Goal: Find specific page/section: Find specific page/section

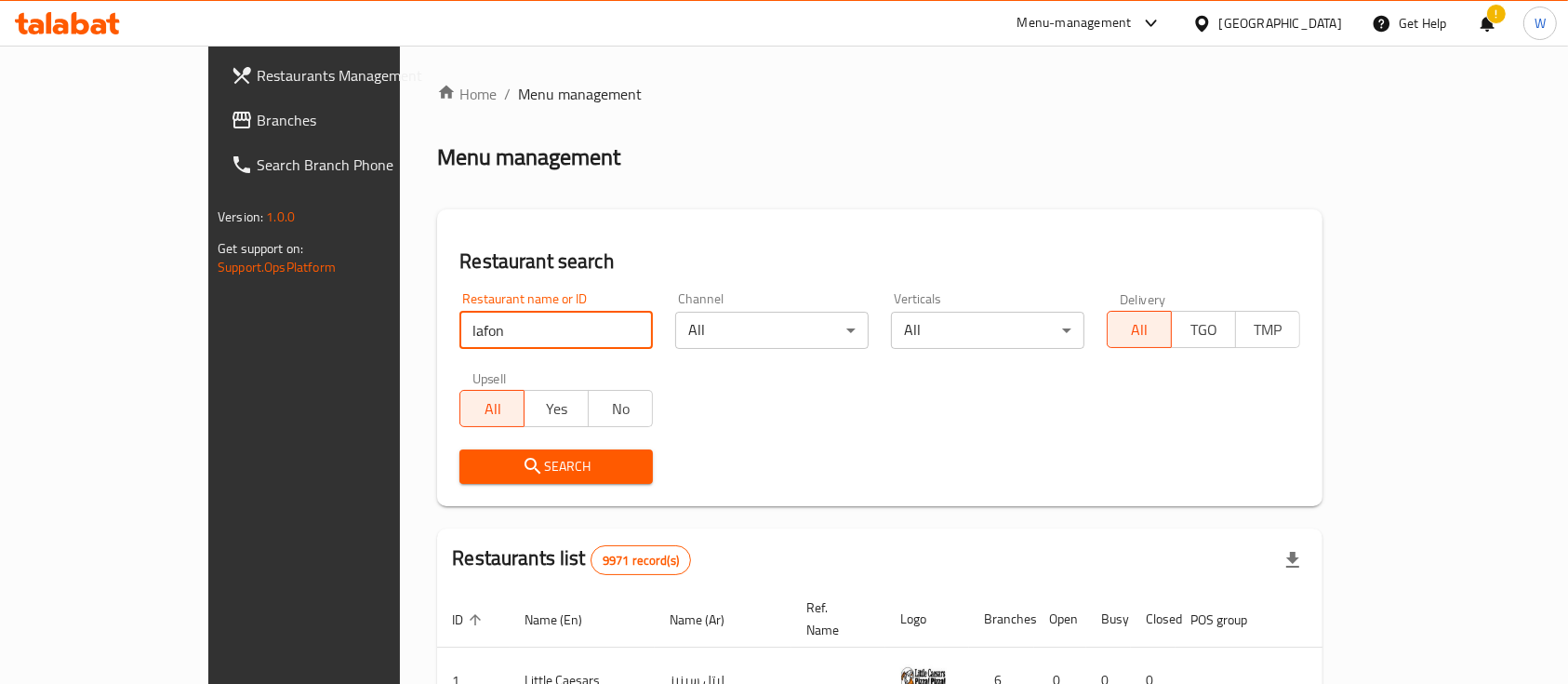
type input "lafontaine"
click button "Search" at bounding box center [555, 467] width 194 height 34
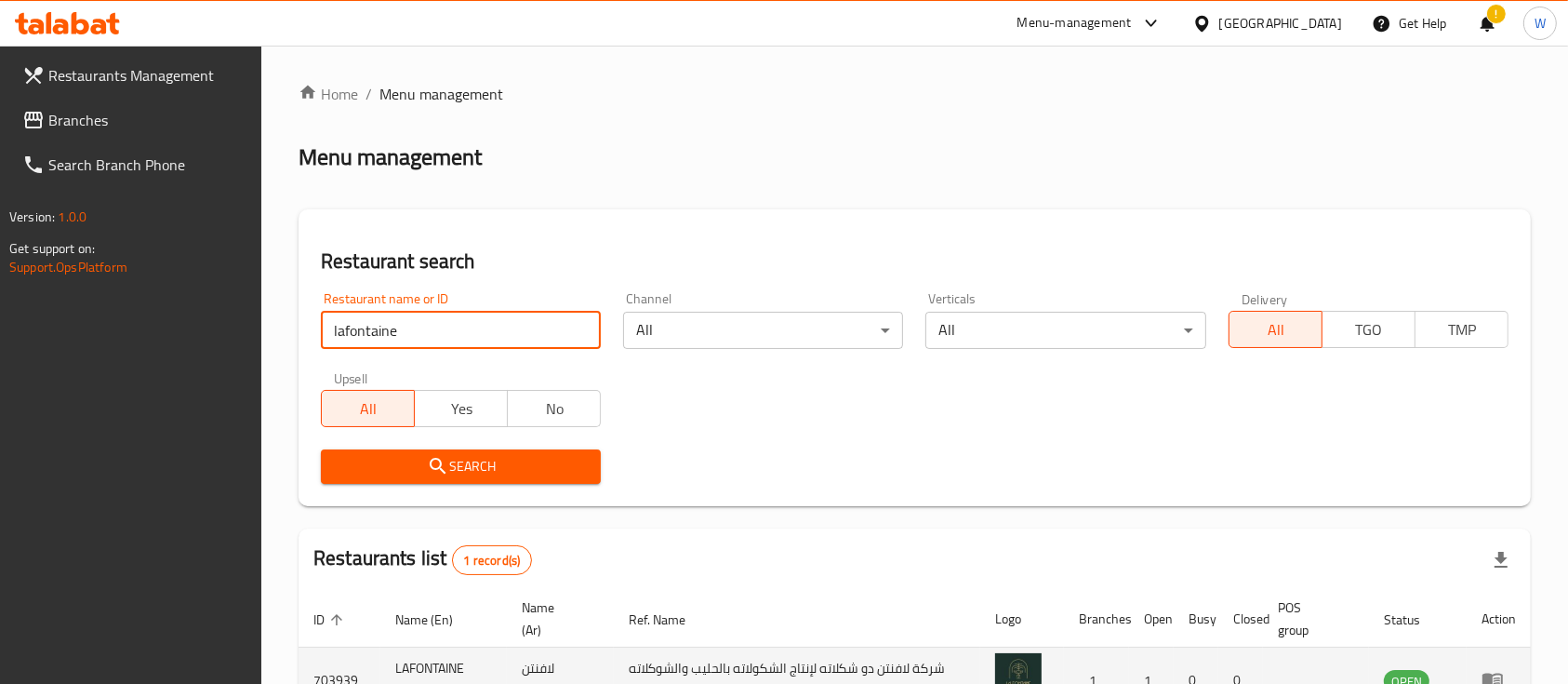
click at [421, 670] on td "LAFONTAINE Sweet" at bounding box center [444, 680] width 127 height 66
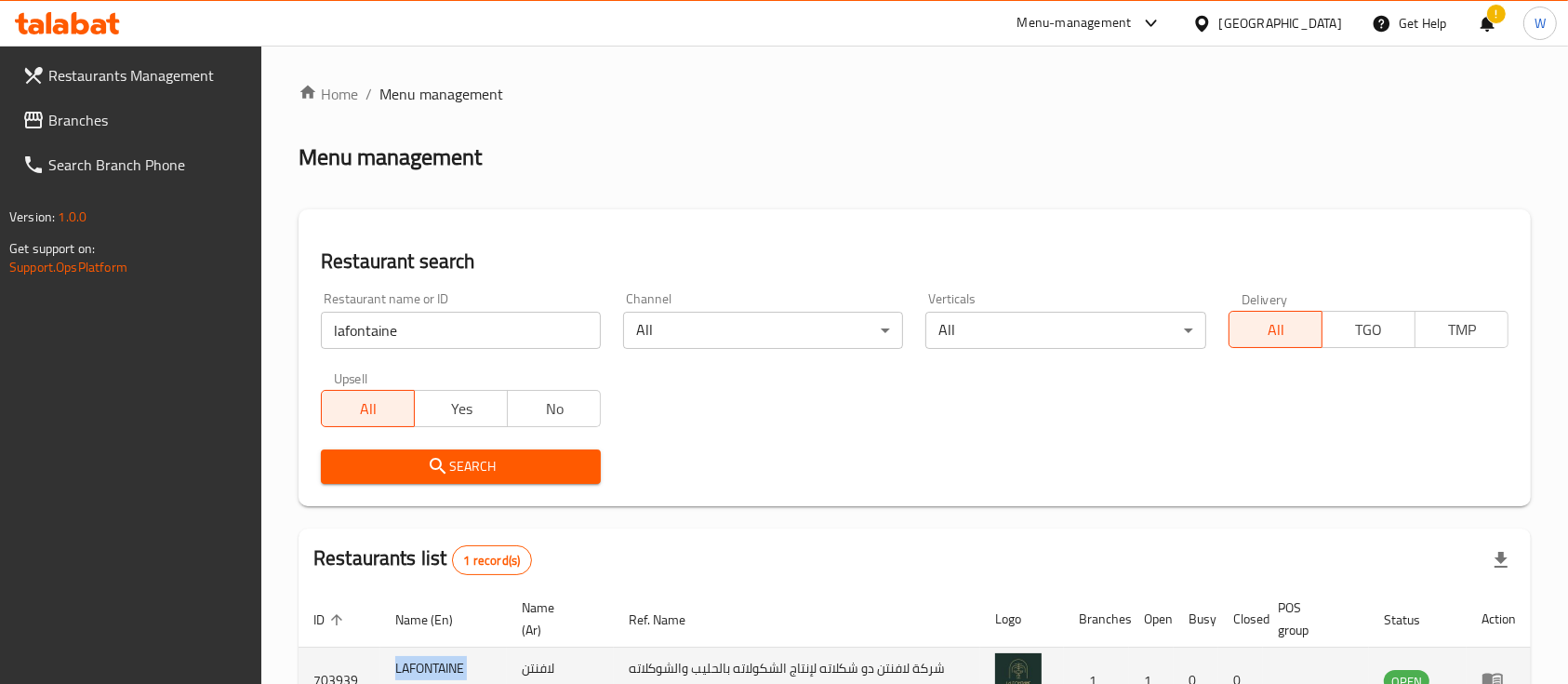
click at [421, 670] on td "LAFONTAINE Sweet" at bounding box center [444, 680] width 127 height 66
copy td "LAFONTAINE"
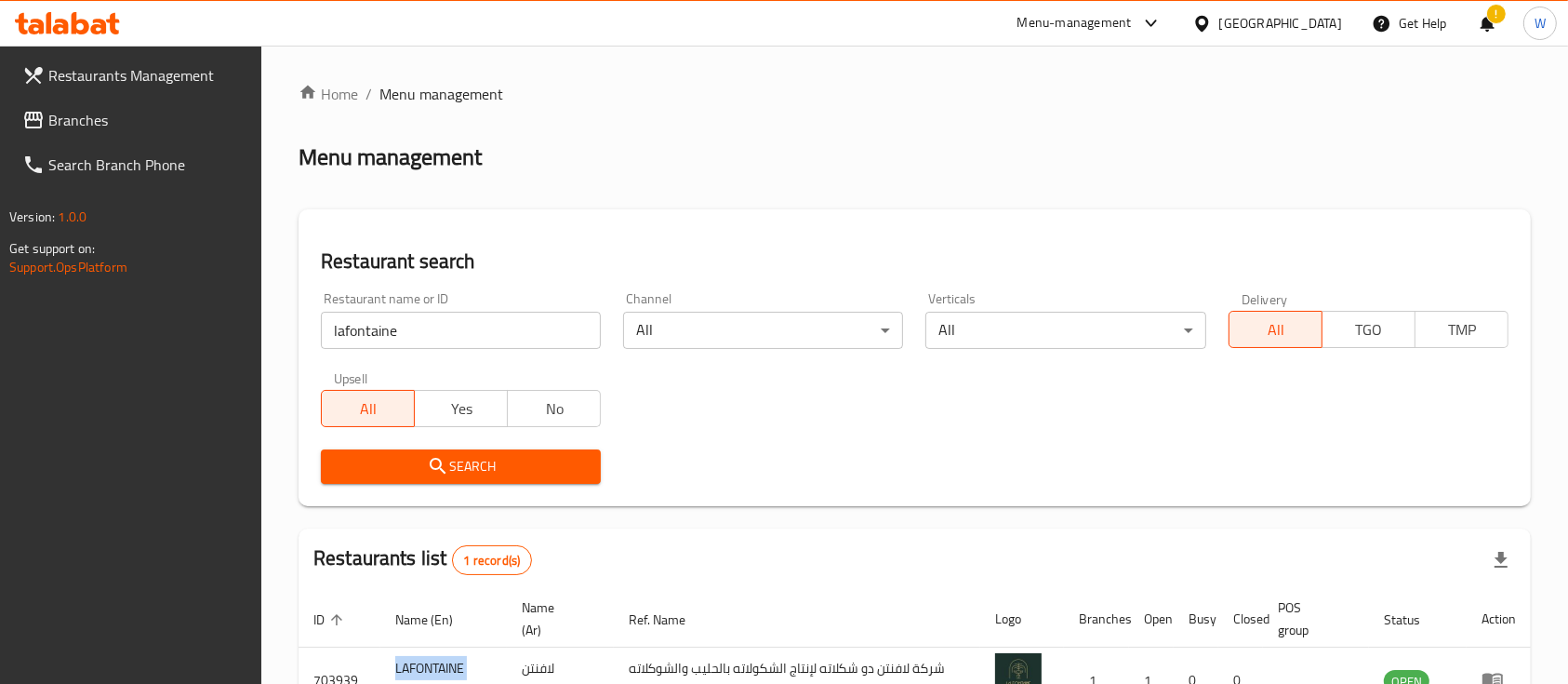
scroll to position [129, 0]
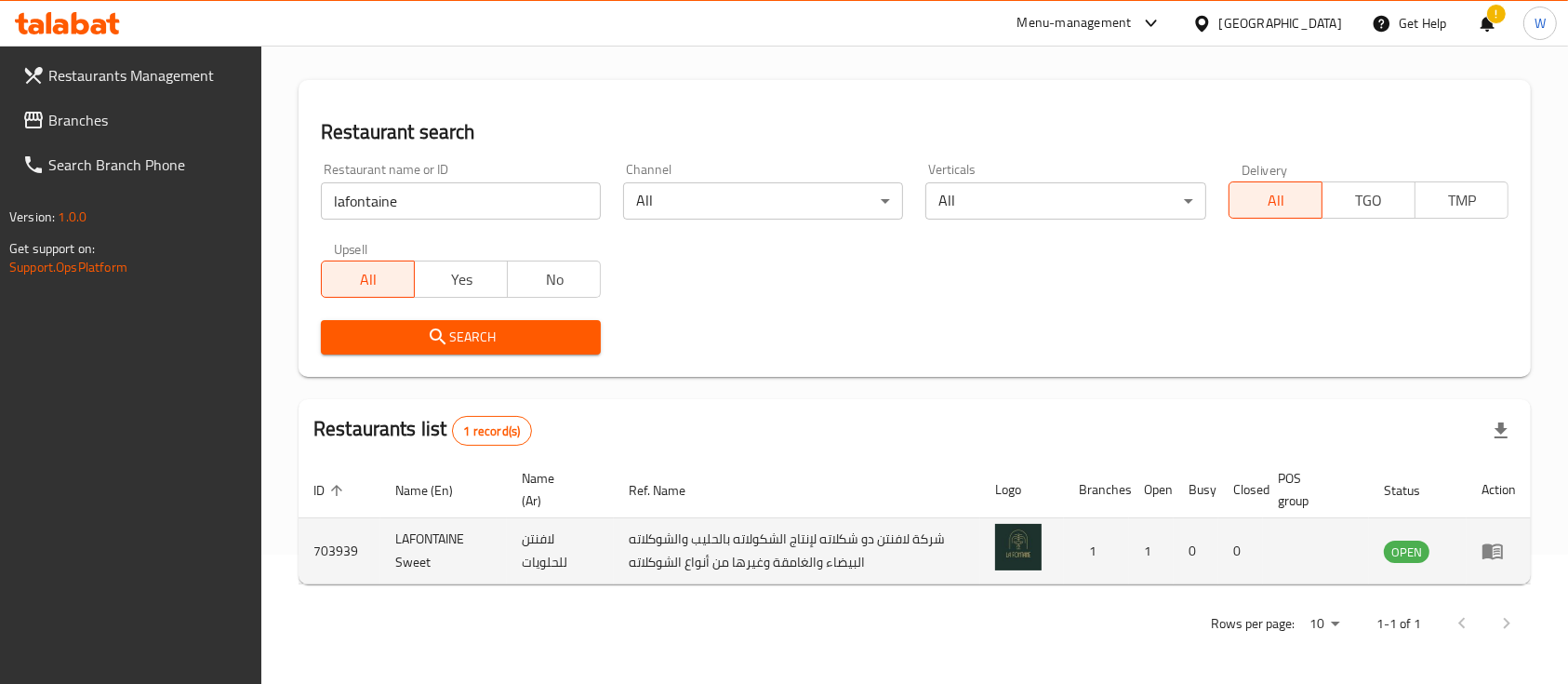
click at [339, 555] on td "703939" at bounding box center [339, 552] width 82 height 66
copy td "703939"
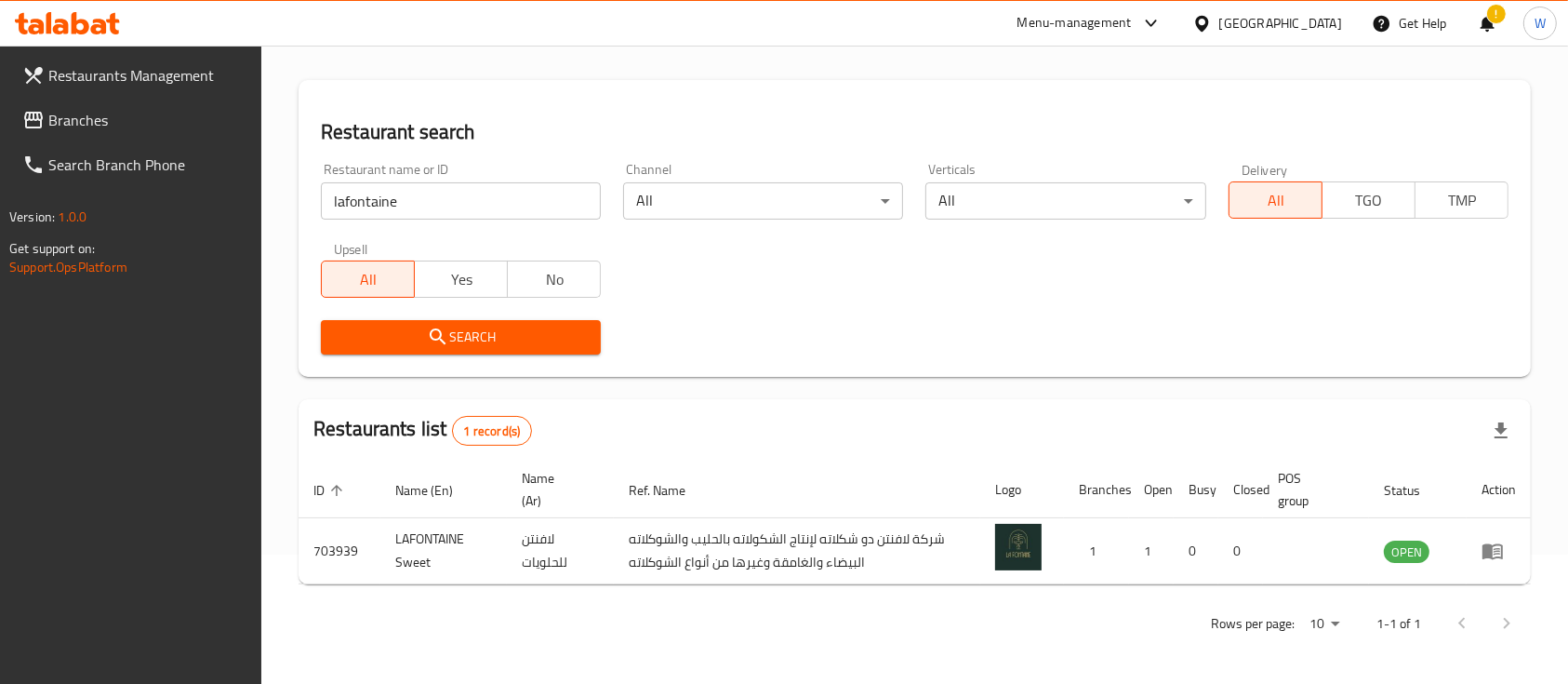
click at [573, 205] on input "lafontaine" at bounding box center [461, 200] width 280 height 37
click at [588, 199] on input "lafontaine" at bounding box center [461, 200] width 280 height 37
click at [576, 205] on input "lafontaine" at bounding box center [461, 200] width 280 height 37
click at [581, 201] on input "lafontaine" at bounding box center [461, 200] width 280 height 37
click at [580, 201] on input "search" at bounding box center [461, 200] width 280 height 37
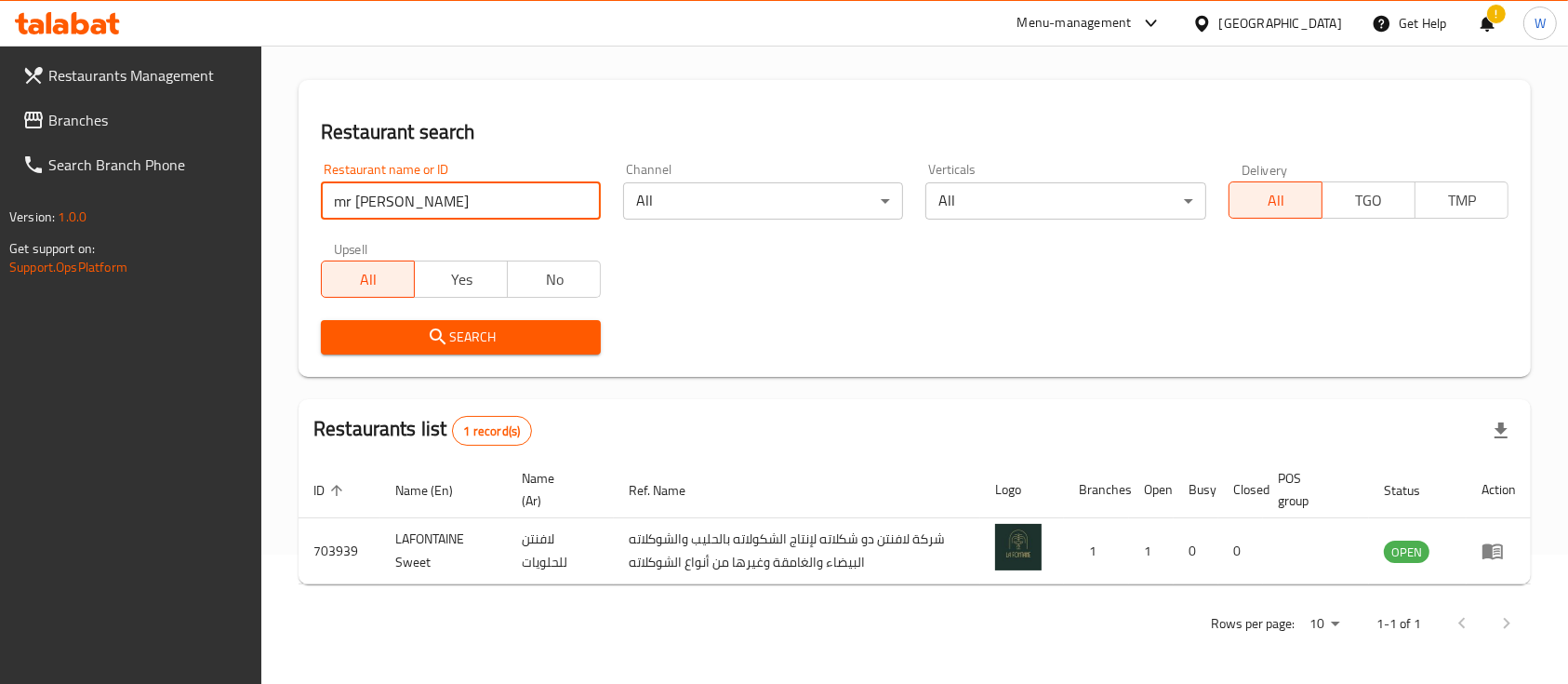
type input "mr [PERSON_NAME]"
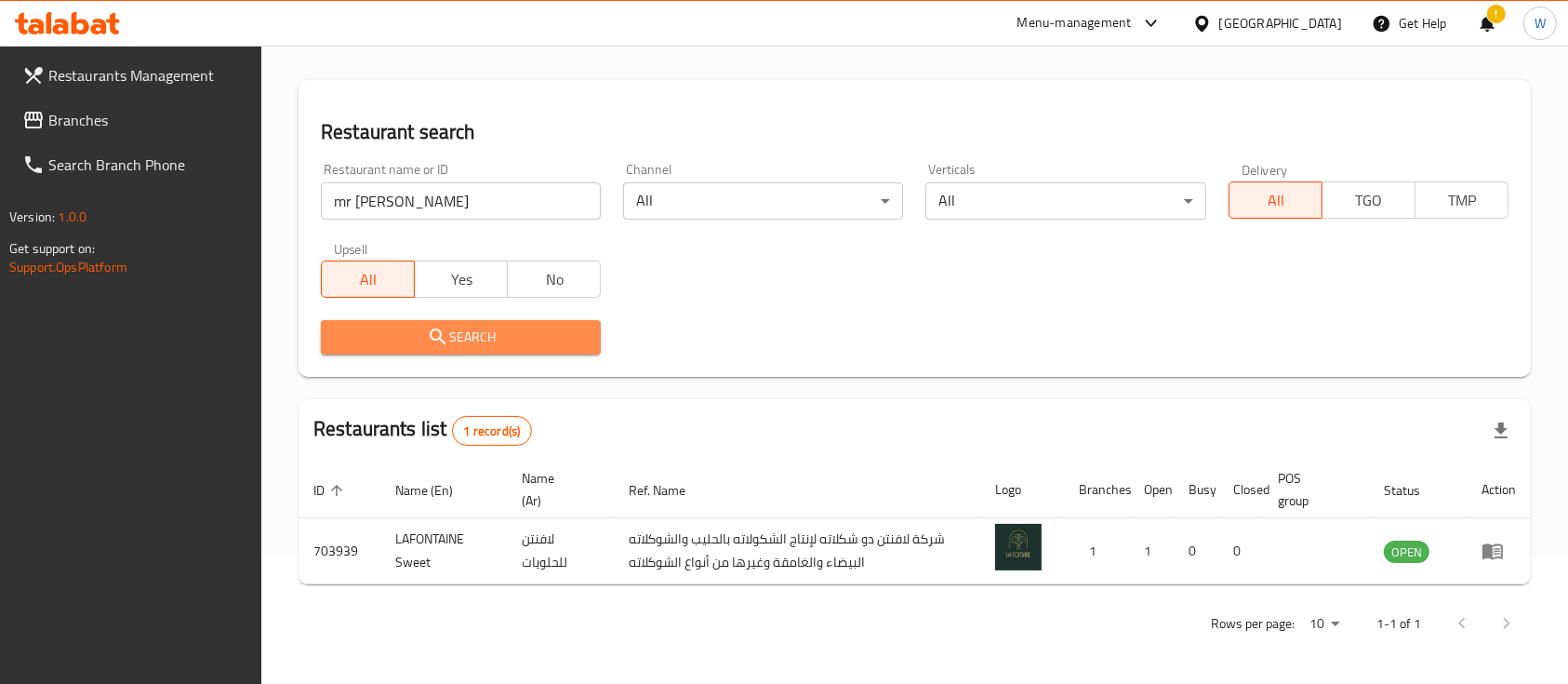
click at [543, 335] on span "Search" at bounding box center [461, 337] width 250 height 24
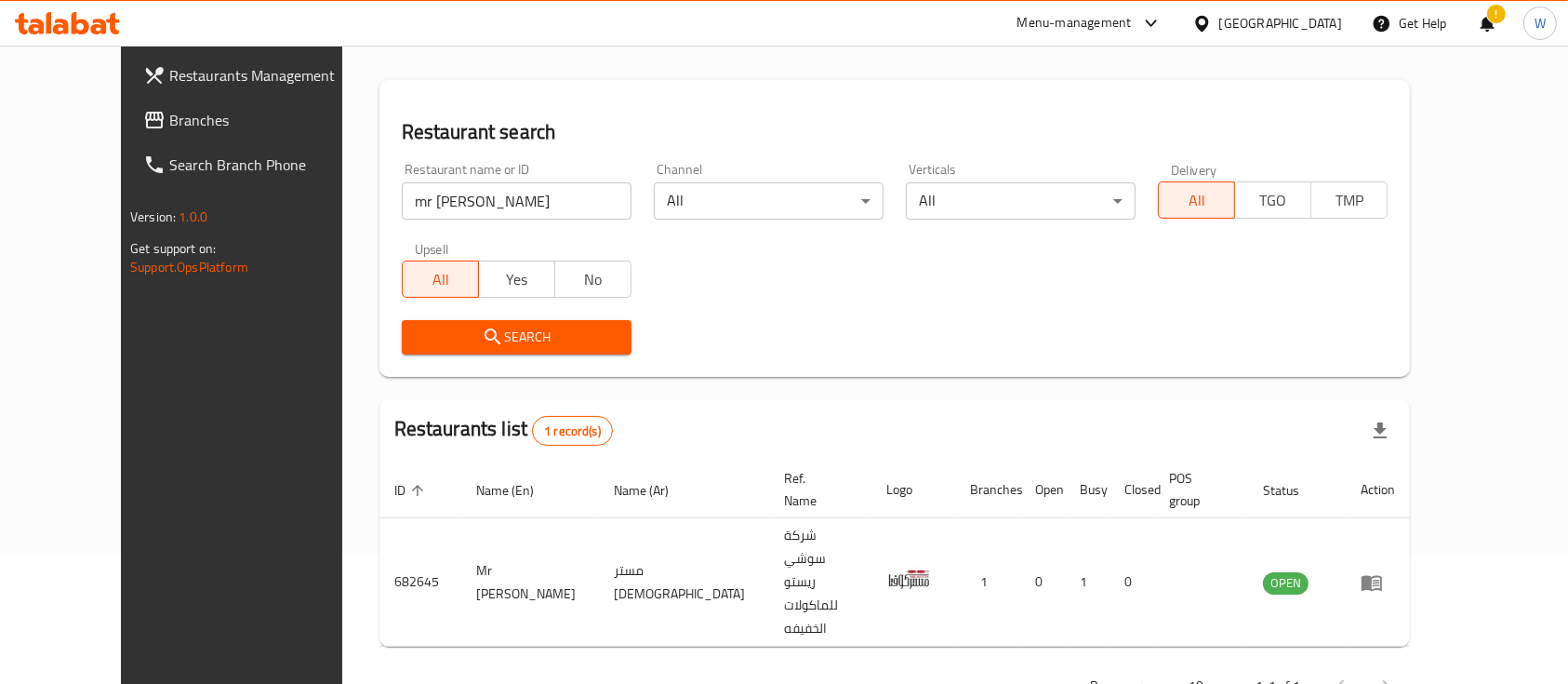
scroll to position [109, 0]
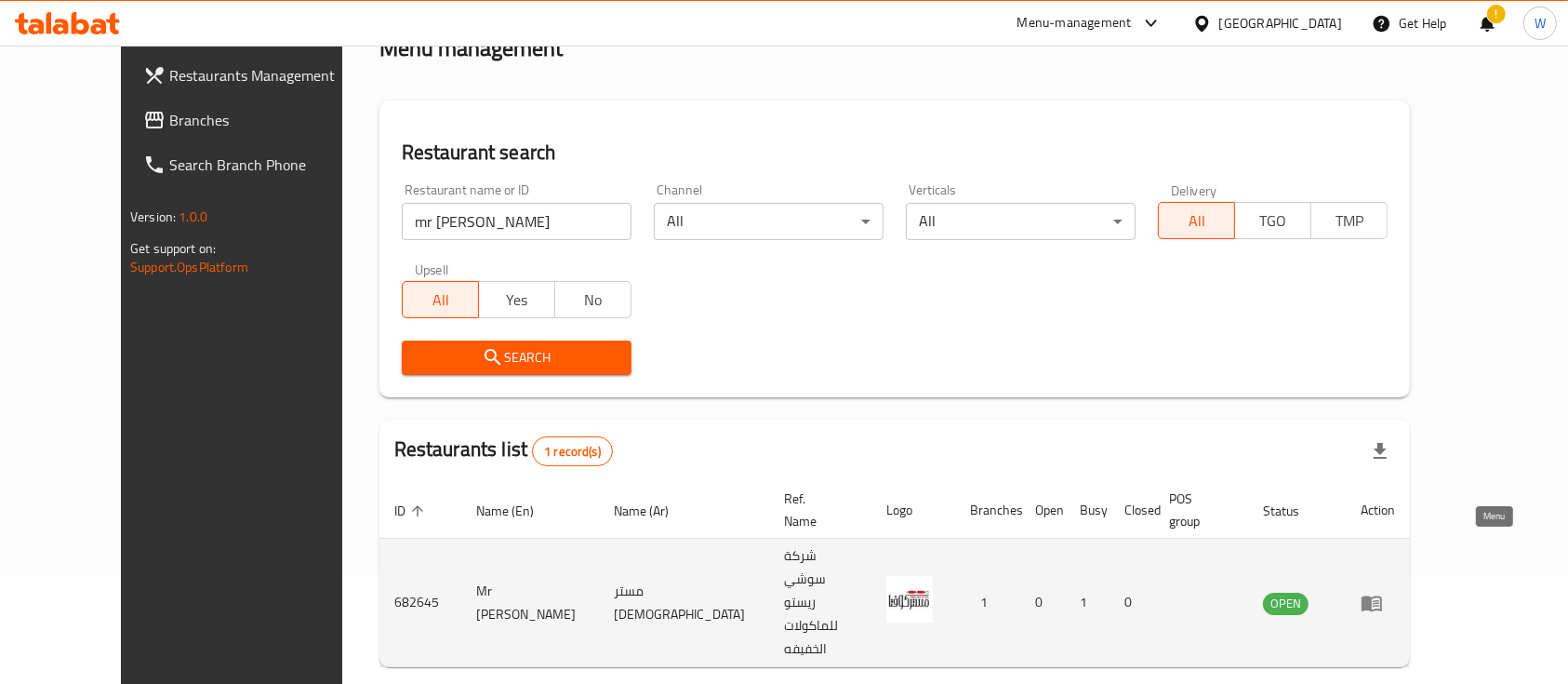
click at [1382, 595] on icon "enhanced table" at bounding box center [1372, 603] width 21 height 16
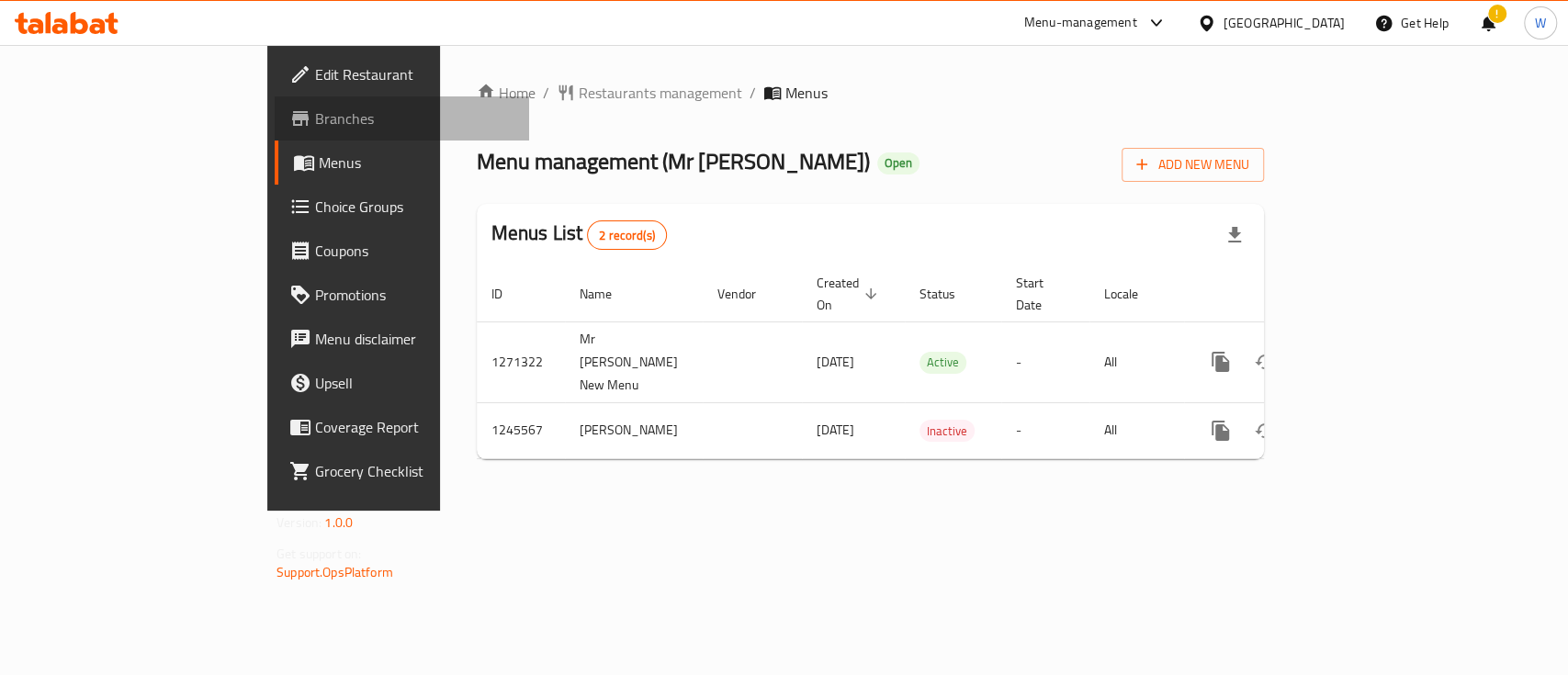
click at [315, 114] on span "Branches" at bounding box center [415, 118] width 200 height 22
